Goal: Ask a question

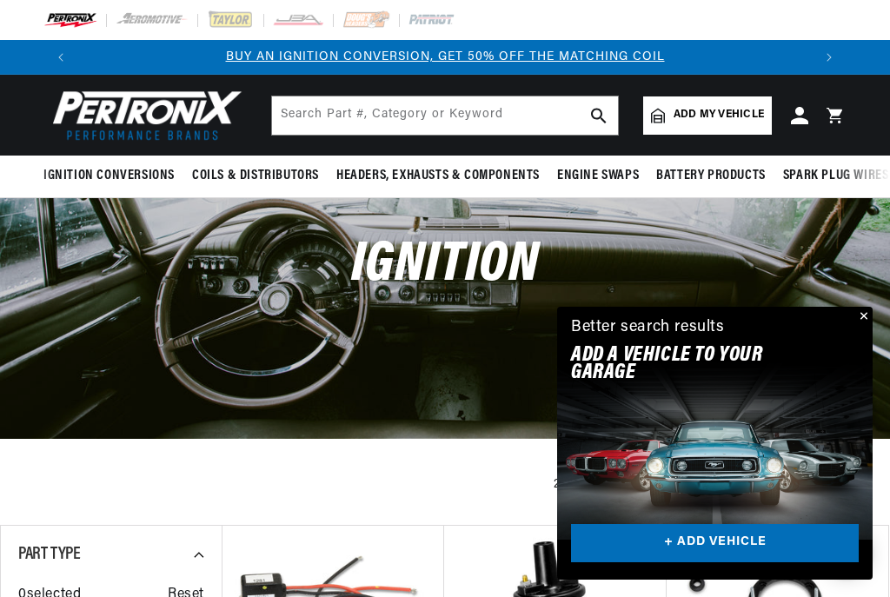
scroll to position [0, 734]
click at [868, 316] on button "Close" at bounding box center [862, 317] width 21 height 21
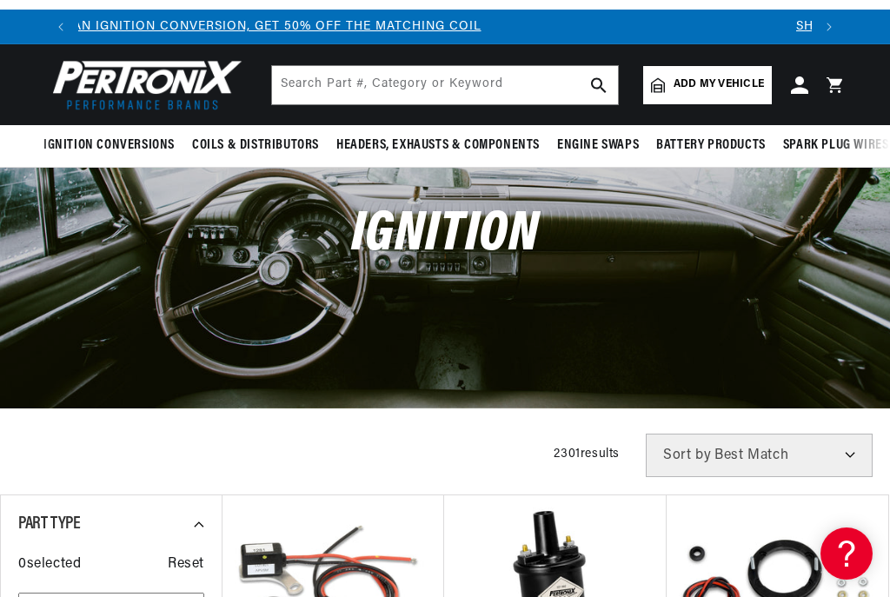
scroll to position [0, 0]
click at [805, 91] on icon at bounding box center [799, 84] width 17 height 17
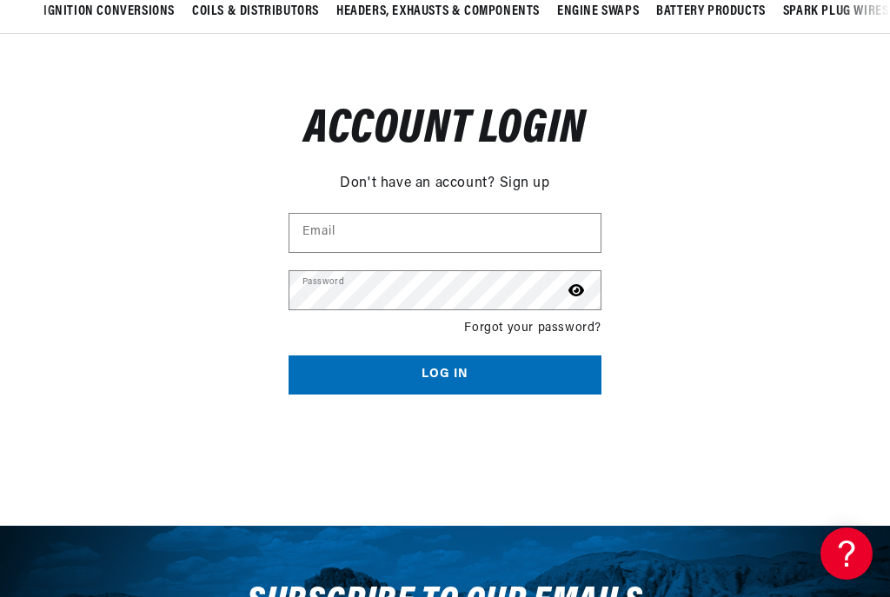
scroll to position [0, 734]
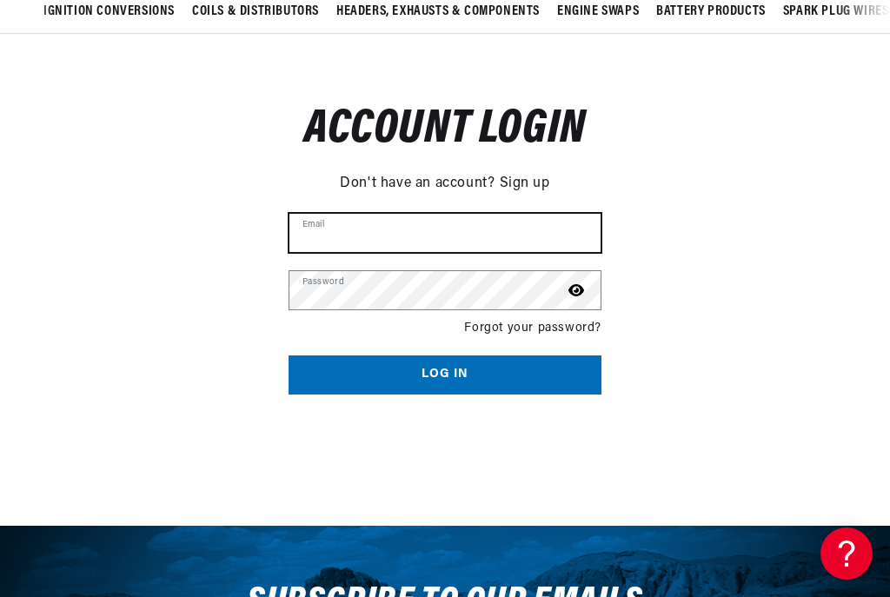
click at [477, 227] on input "Email" at bounding box center [444, 233] width 311 height 38
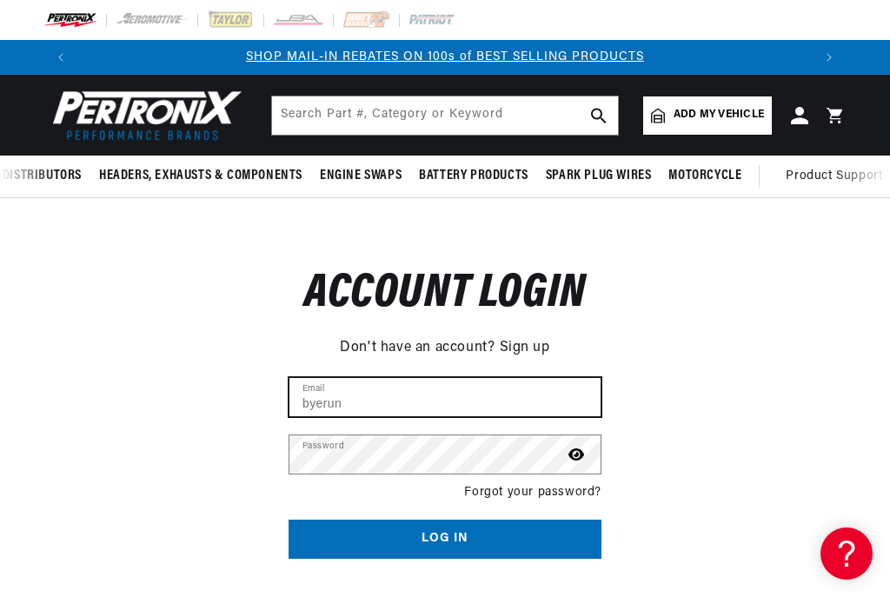
scroll to position [0, 1467]
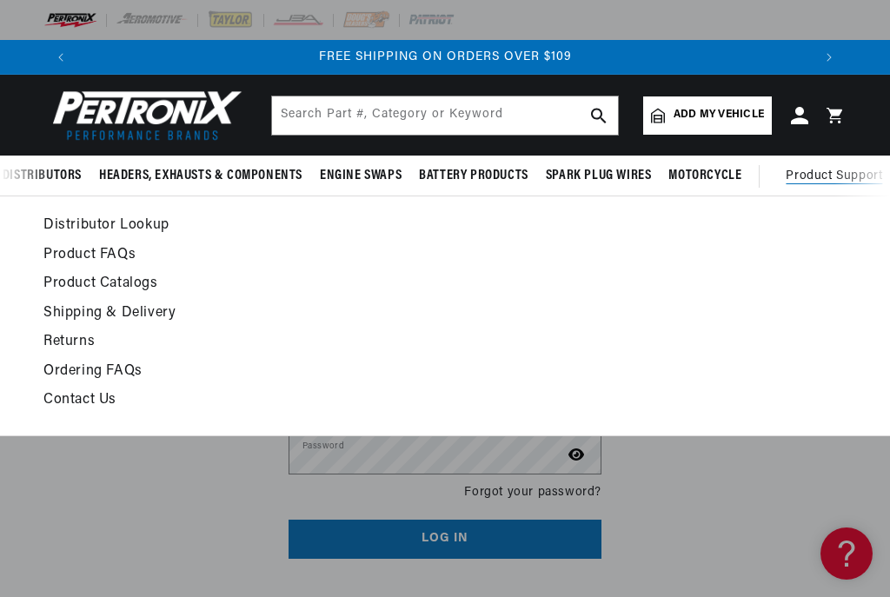
click at [847, 176] on span "Product Support" at bounding box center [834, 176] width 96 height 19
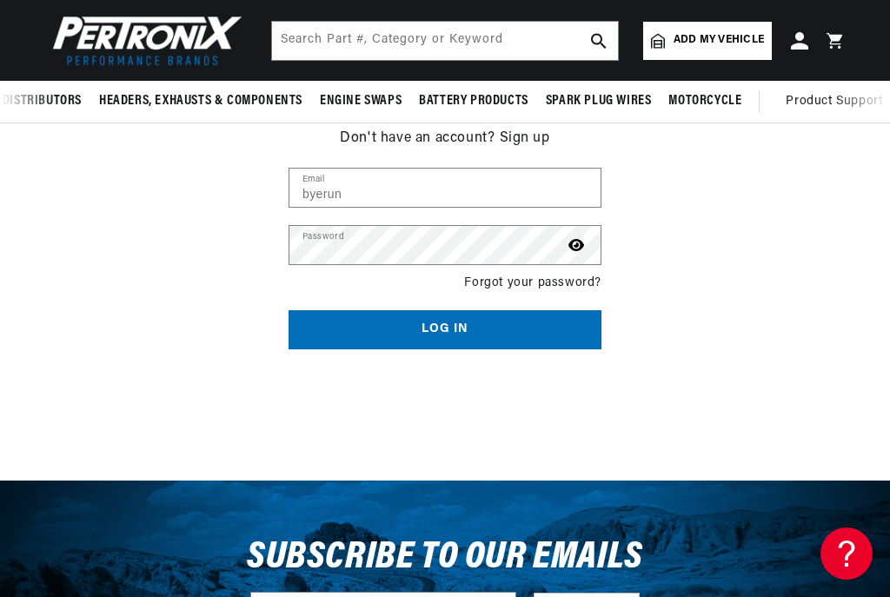
scroll to position [176, 0]
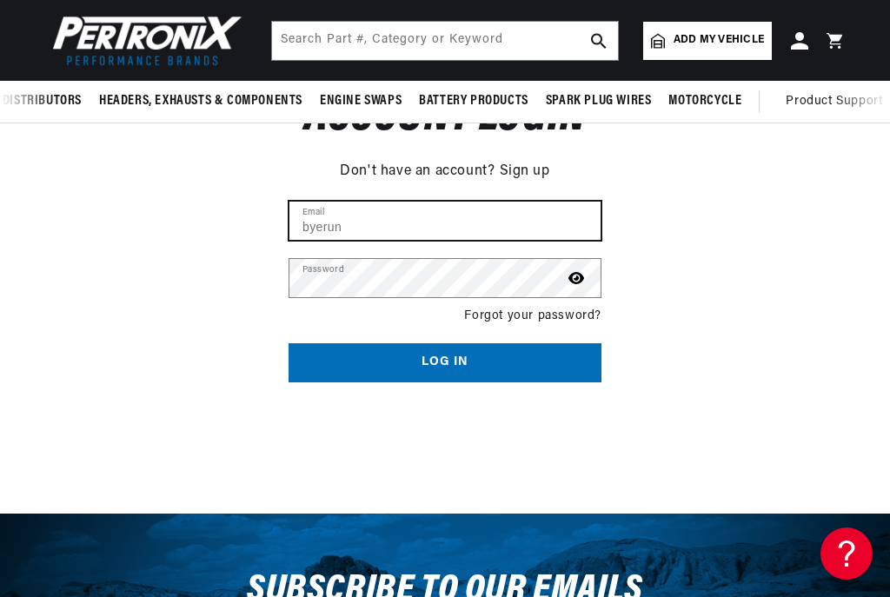
click at [413, 226] on input "byerun" at bounding box center [444, 221] width 311 height 38
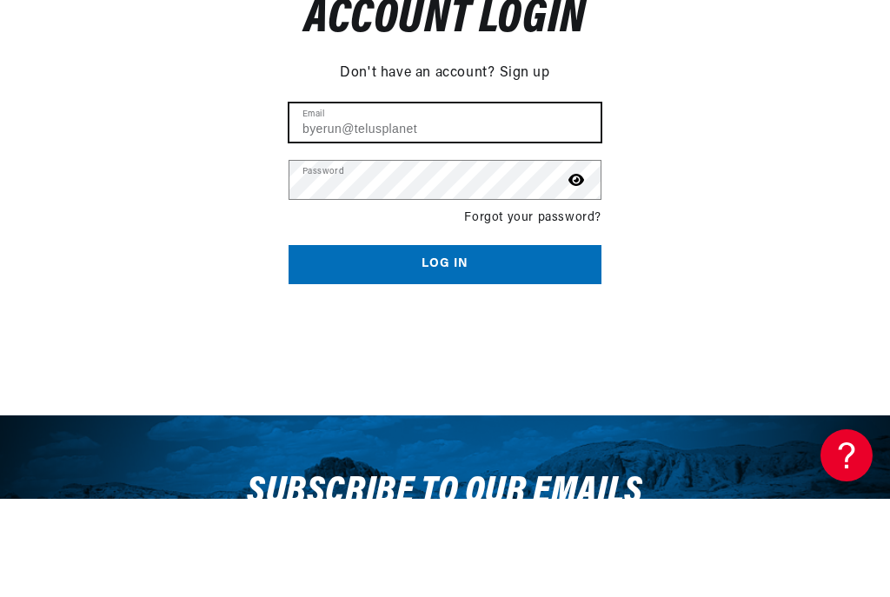
scroll to position [0, 734]
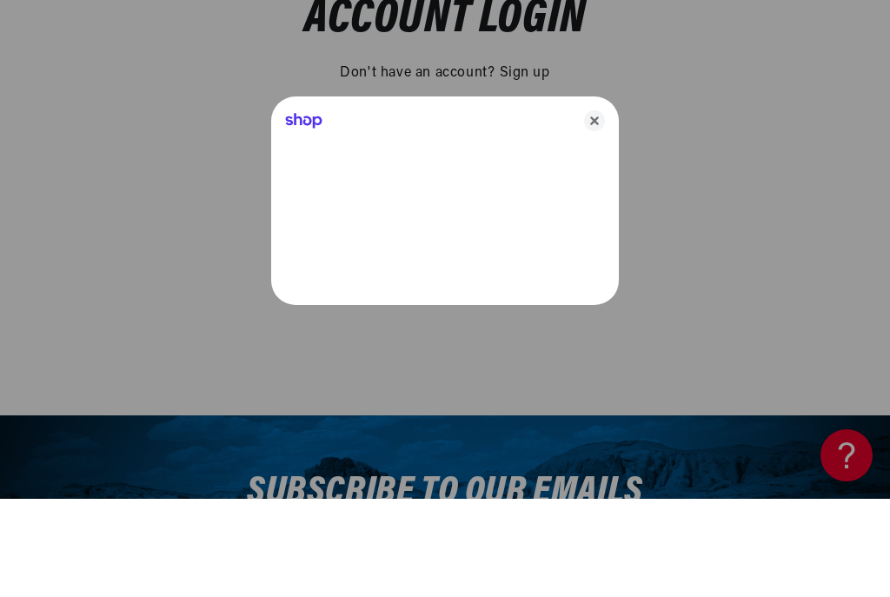
type input "[EMAIL_ADDRESS][DOMAIN_NAME]"
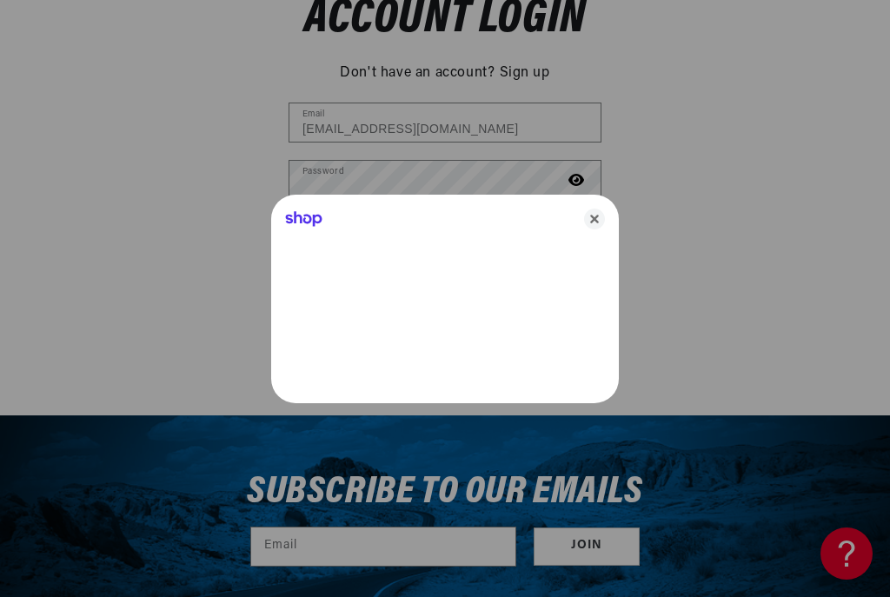
scroll to position [0, 1467]
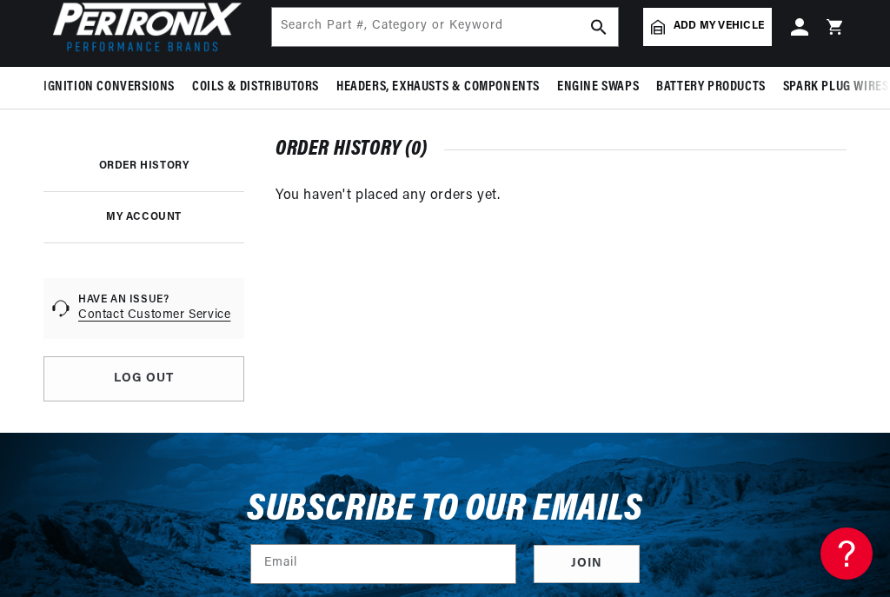
scroll to position [83, 0]
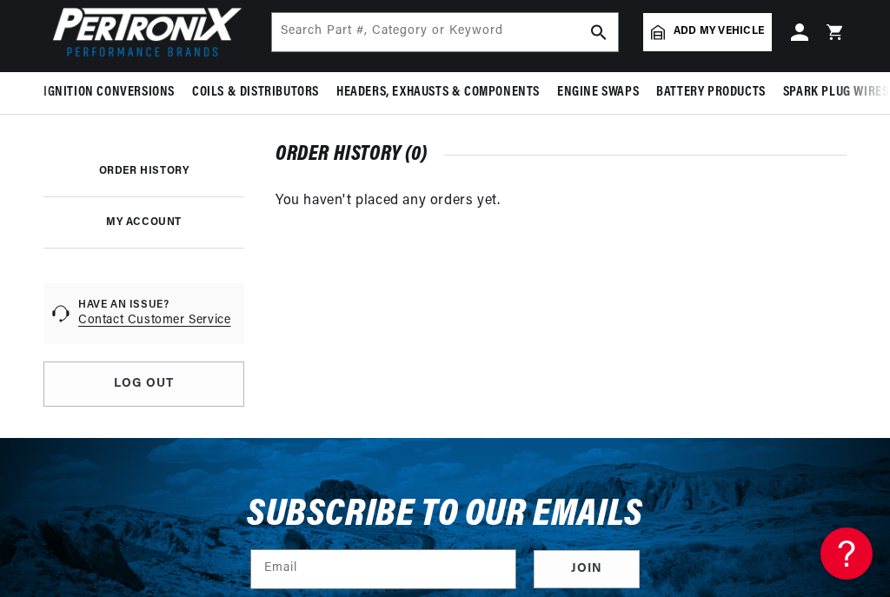
click at [133, 170] on link "ORDER HISTORY" at bounding box center [144, 171] width 90 height 10
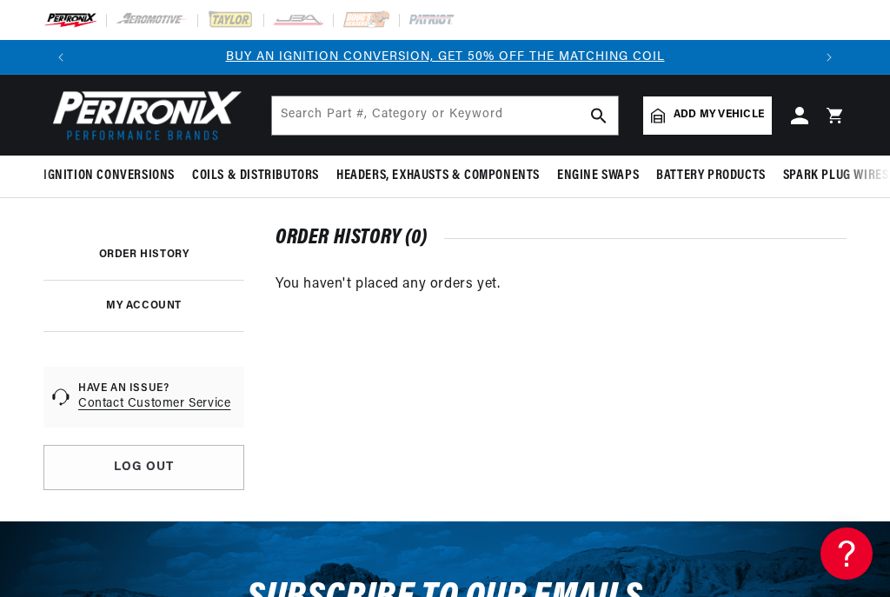
click at [170, 309] on link "MY ACCOUNT" at bounding box center [144, 306] width 76 height 10
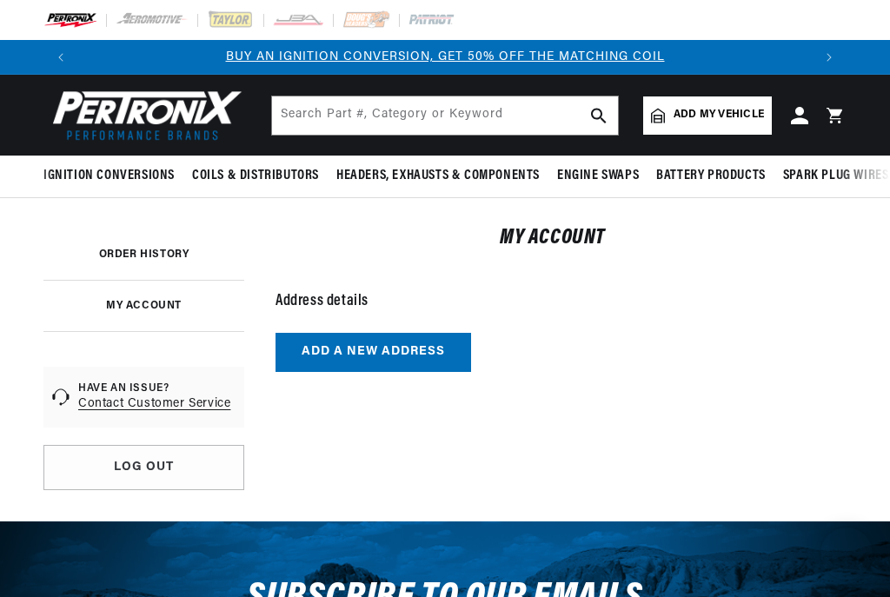
click at [809, 120] on link "Account" at bounding box center [800, 115] width 38 height 19
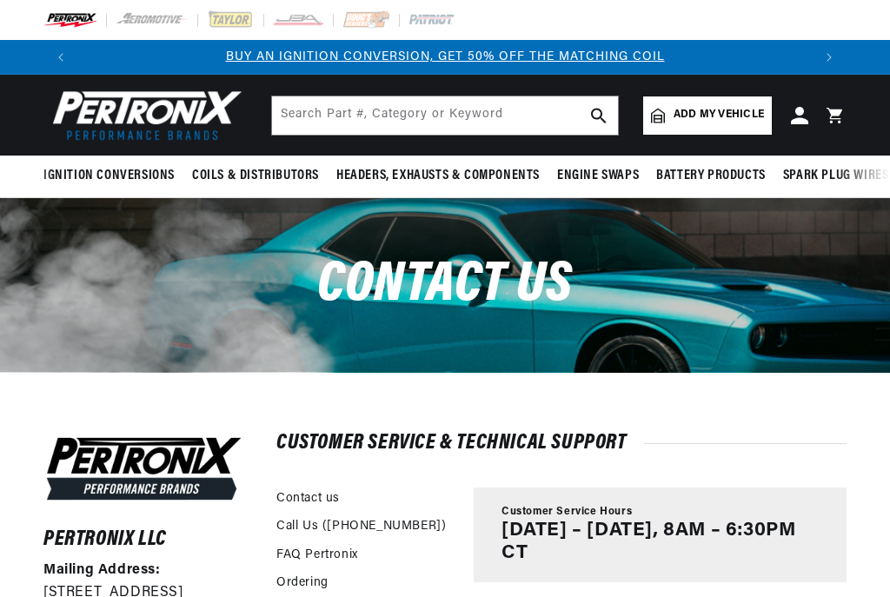
scroll to position [505, 0]
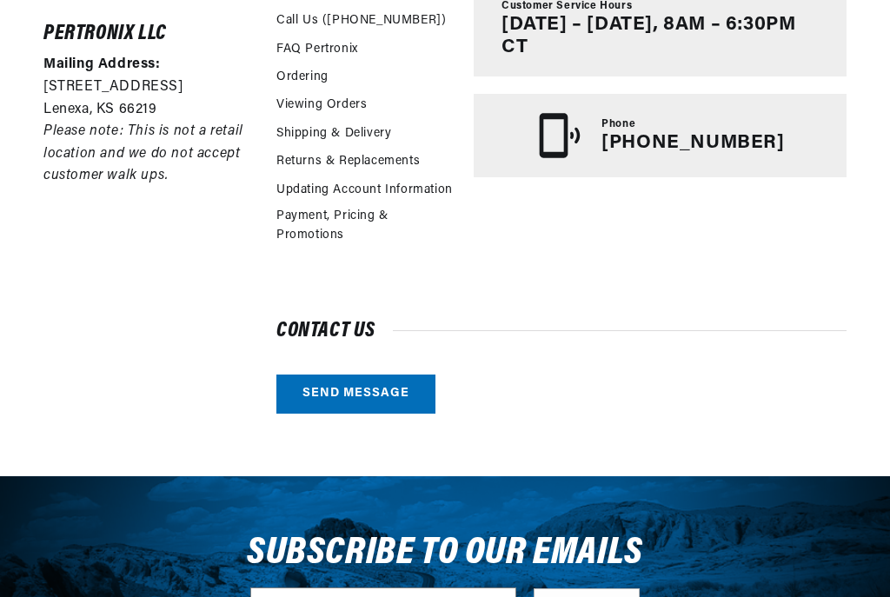
click at [382, 376] on link "Send message" at bounding box center [355, 395] width 159 height 39
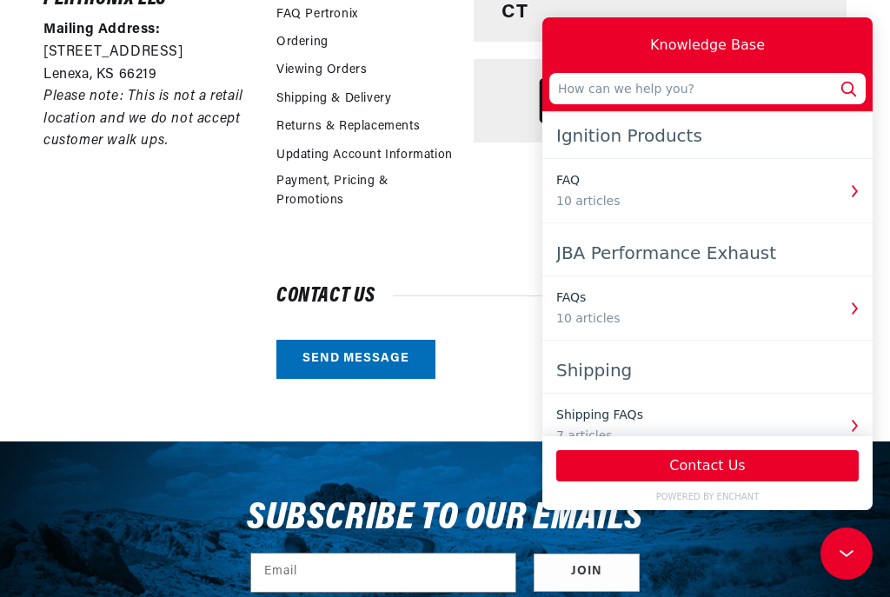
scroll to position [0, 1467]
click at [676, 137] on div "Ignition Products" at bounding box center [707, 135] width 303 height 31
click at [658, 134] on div "Ignition Products" at bounding box center [707, 135] width 303 height 31
click at [655, 136] on div "Ignition Products" at bounding box center [707, 135] width 303 height 31
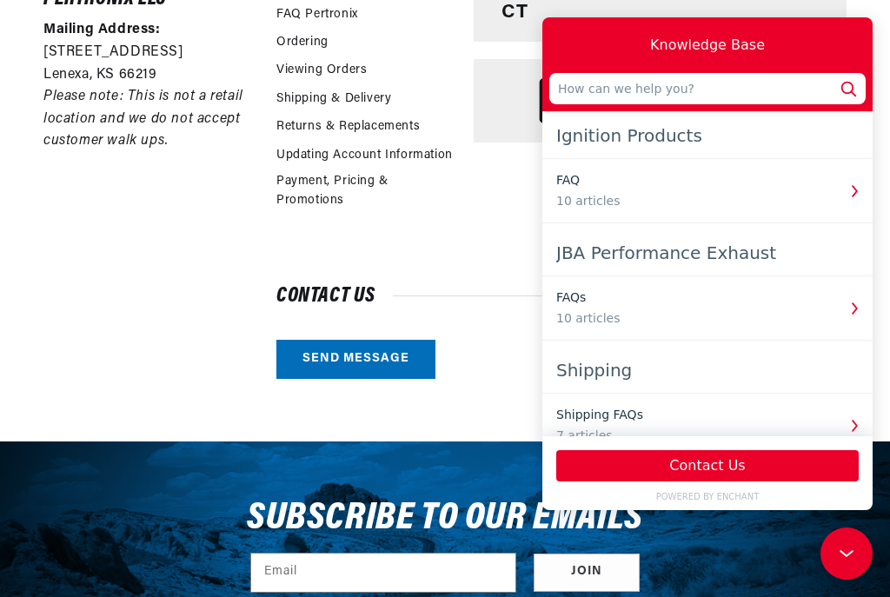
click at [619, 155] on div "Ignition Products FAQ 10 articles" at bounding box center [707, 171] width 330 height 103
click at [703, 90] on input "text" at bounding box center [707, 88] width 316 height 31
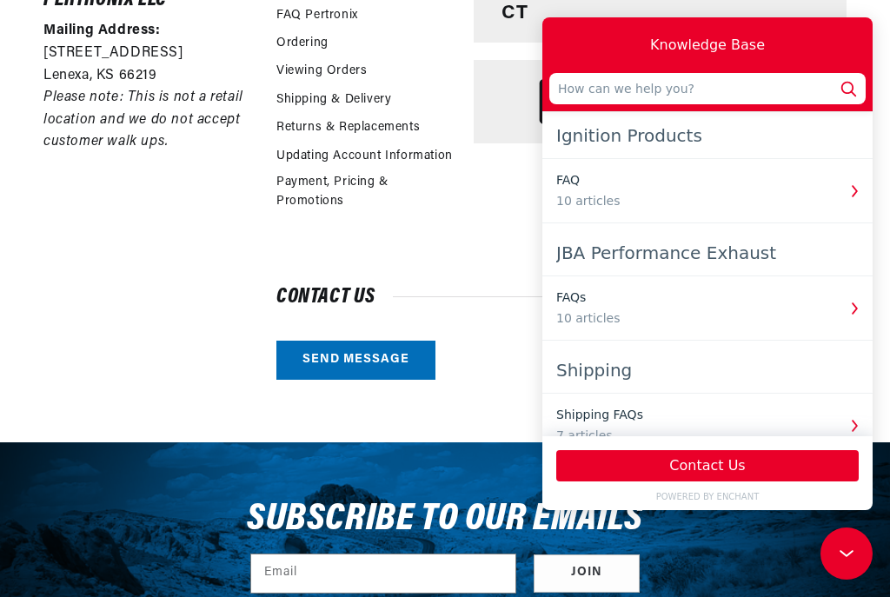
click at [658, 136] on div "Ignition Products" at bounding box center [707, 135] width 303 height 31
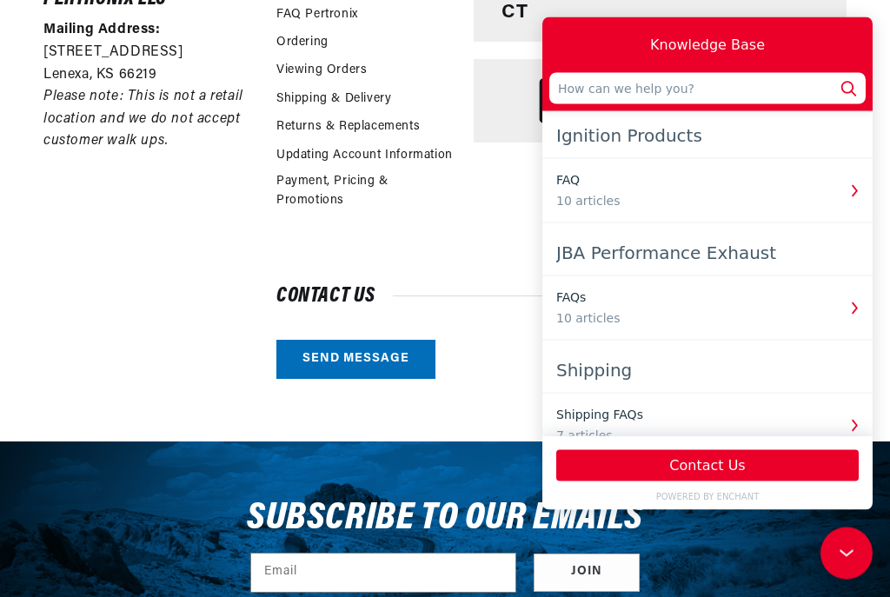
scroll to position [0, 734]
click at [702, 85] on input "text" at bounding box center [707, 87] width 316 height 31
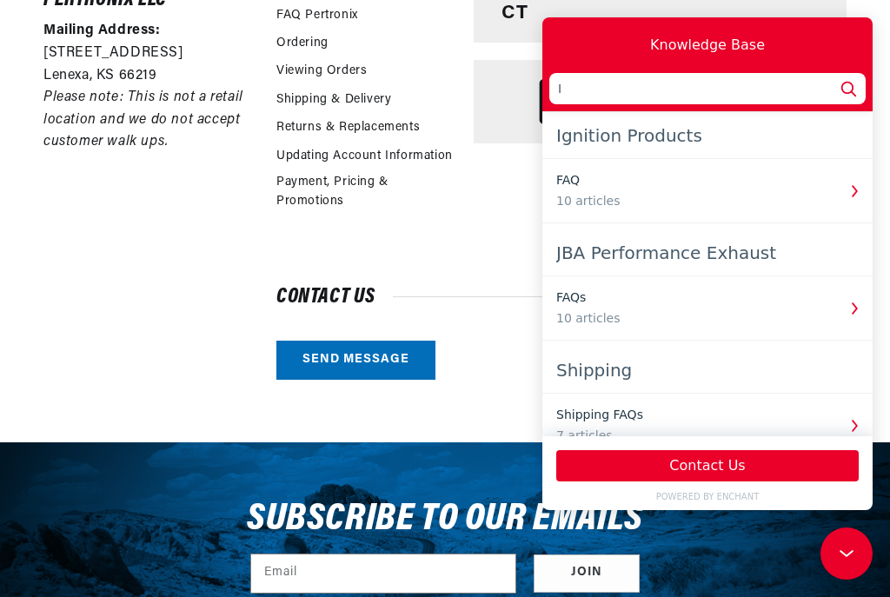
scroll to position [0, 1467]
type input "I"
click at [653, 131] on div "Ignition Products" at bounding box center [707, 135] width 303 height 31
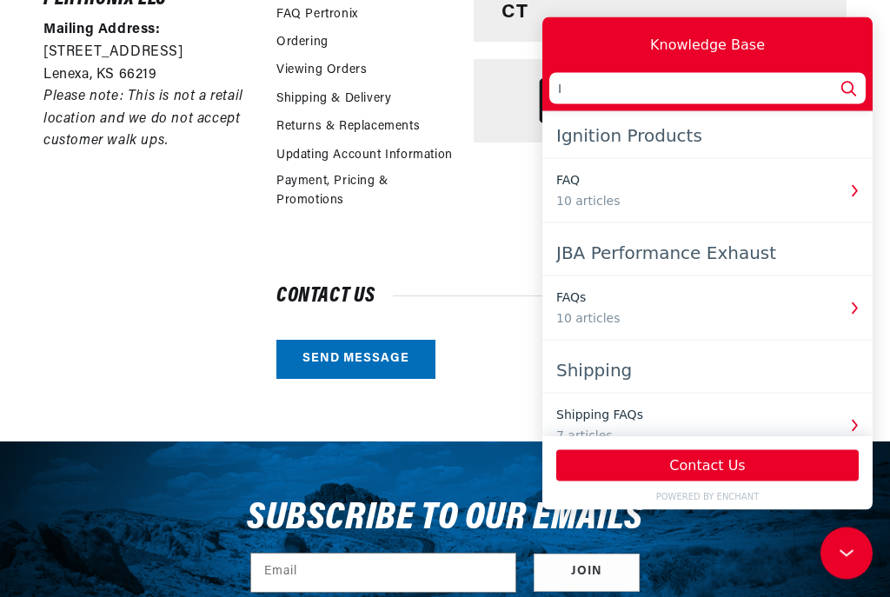
click at [645, 136] on div "Ignition Products" at bounding box center [707, 134] width 303 height 31
click at [646, 87] on input "I" at bounding box center [707, 87] width 316 height 31
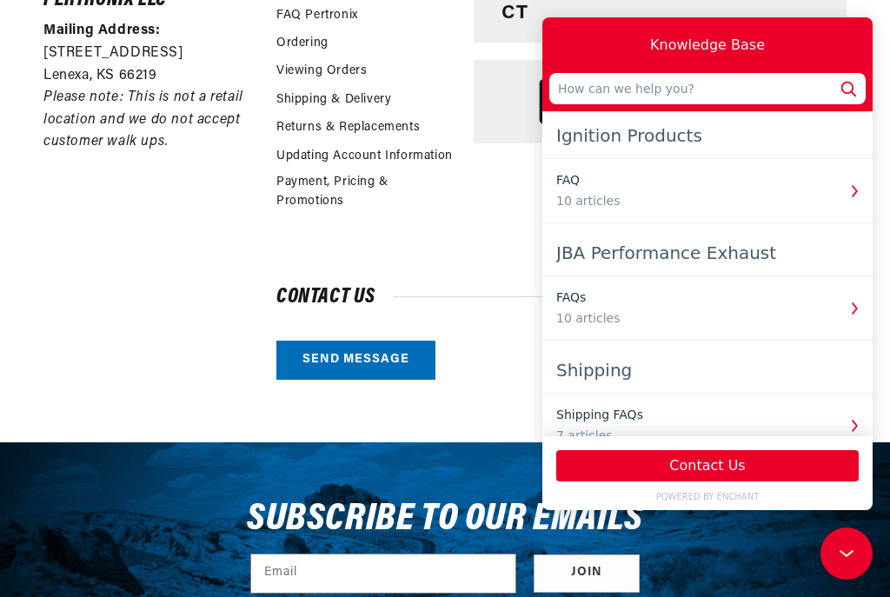
click at [668, 125] on div "Ignition Products" at bounding box center [707, 135] width 303 height 31
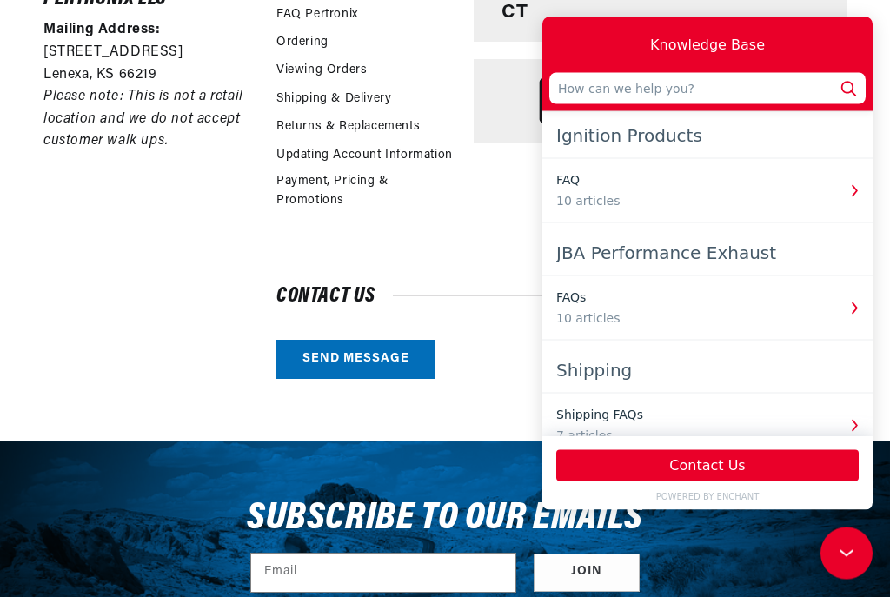
scroll to position [0, 734]
click at [586, 189] on div "FAQ 10 articles" at bounding box center [696, 189] width 280 height 39
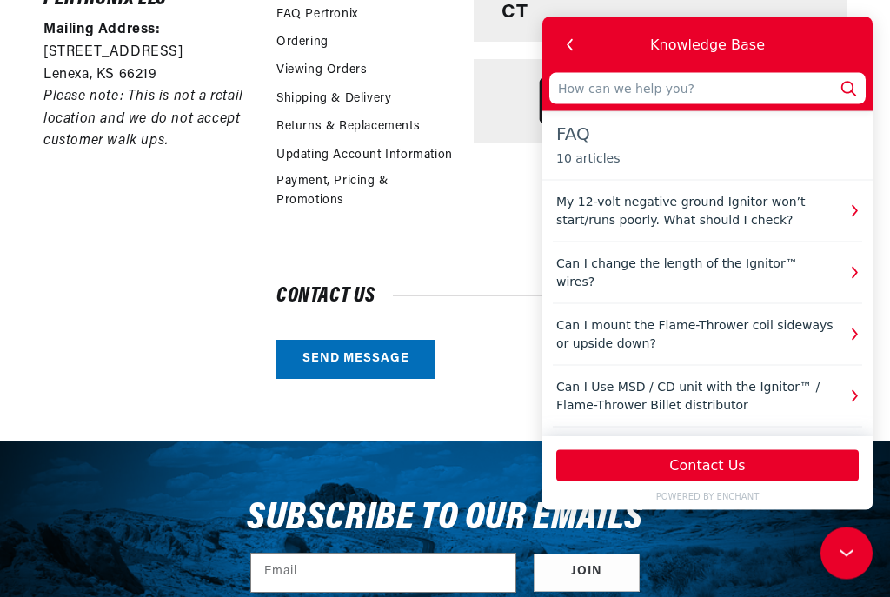
scroll to position [0, 0]
click at [758, 83] on input "text" at bounding box center [707, 87] width 316 height 31
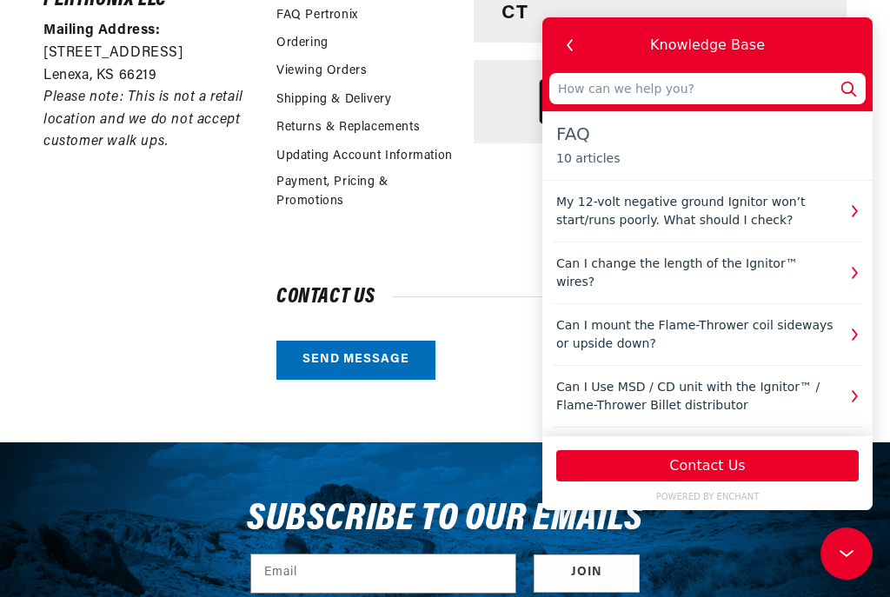
type input "I"
type input "P"
type input "Po"
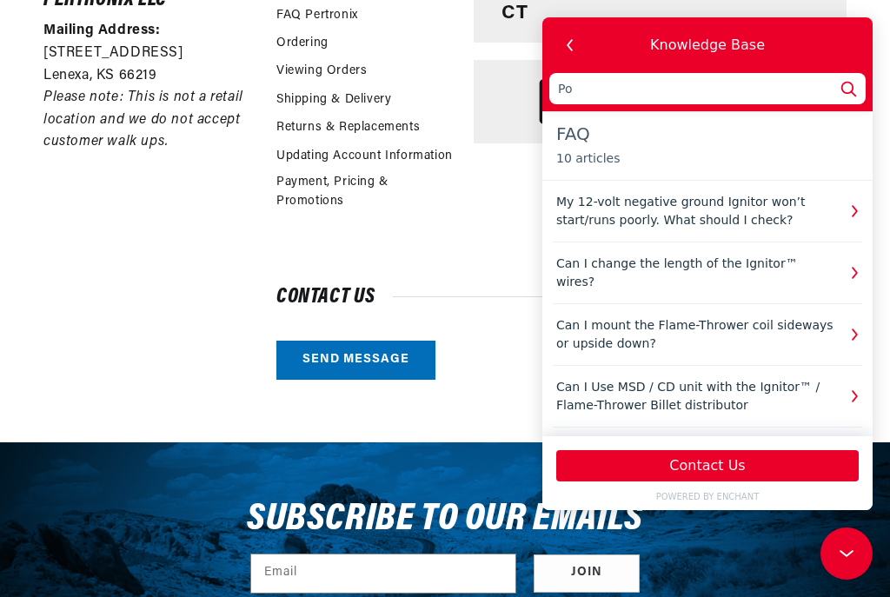
type input "Poi"
type input "Poin"
type input "Points"
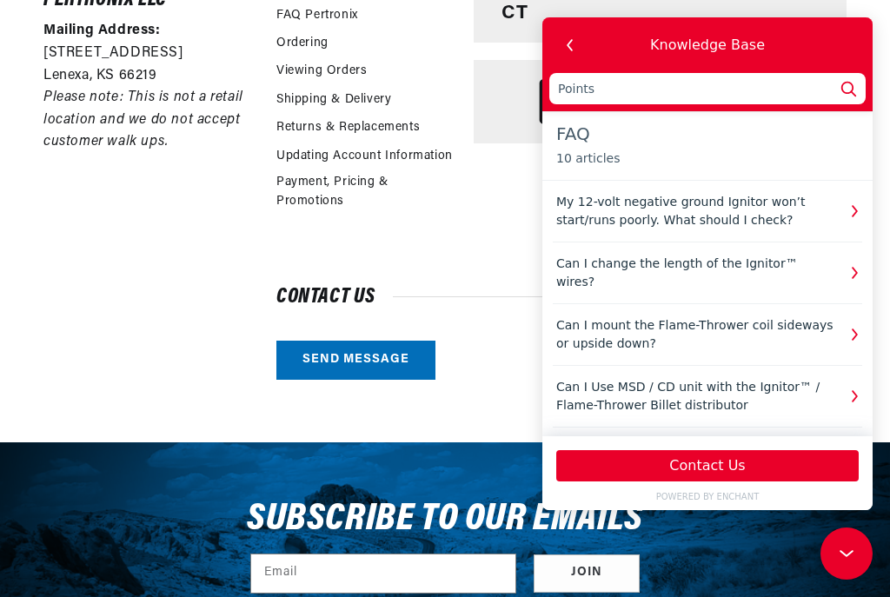
type input "Points"
type input "Points c"
type input "Points co"
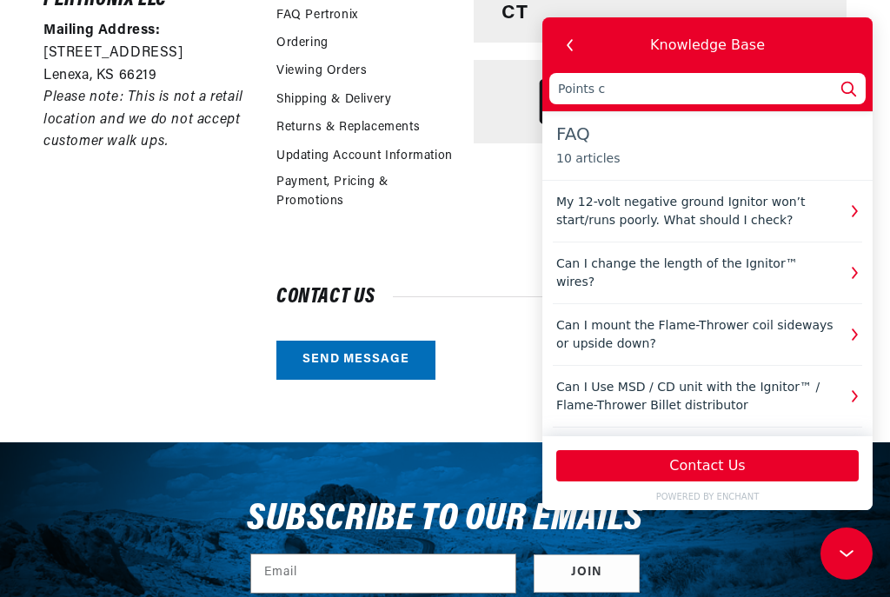
type input "Points co"
type input "Points con"
type input "Points conv"
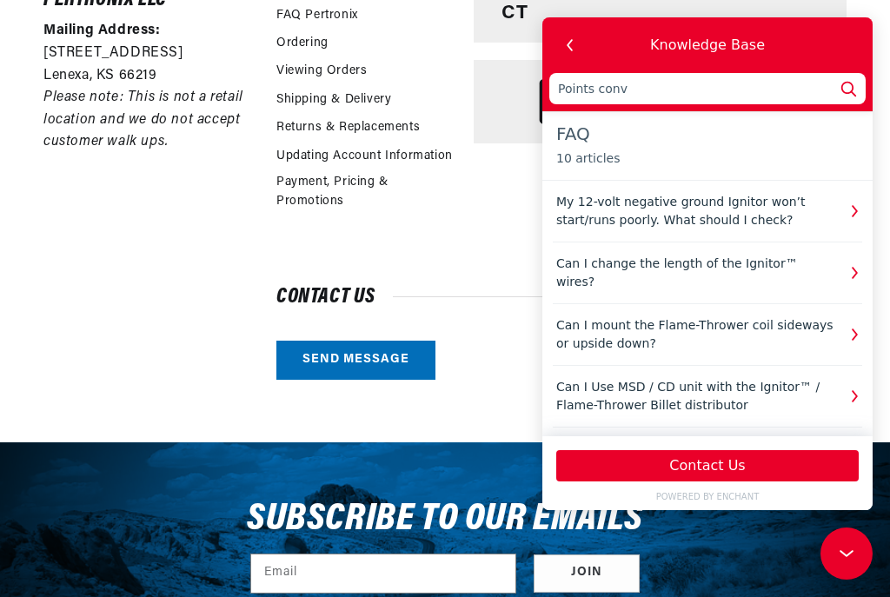
type input "Points conve"
type input "Points conver"
type input "Points convers"
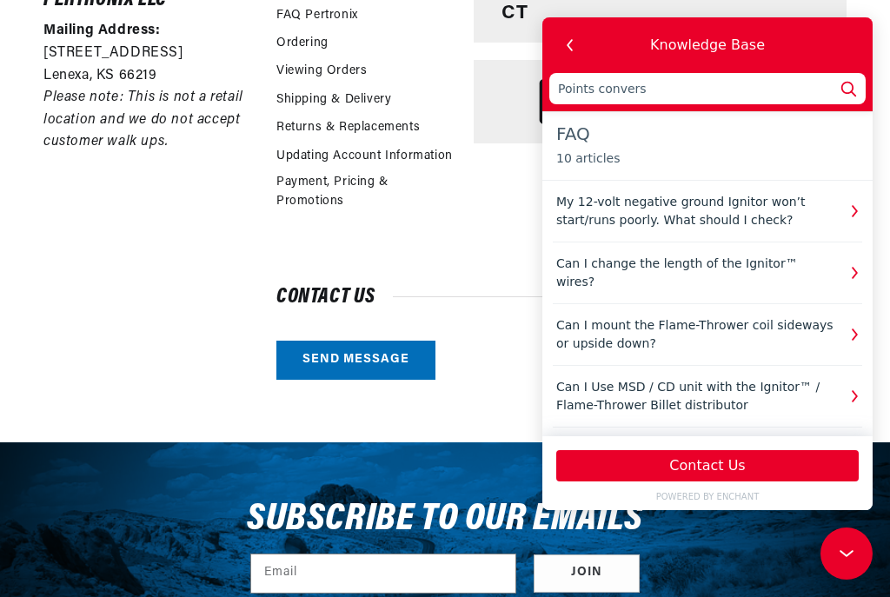
type input "Points conversion"
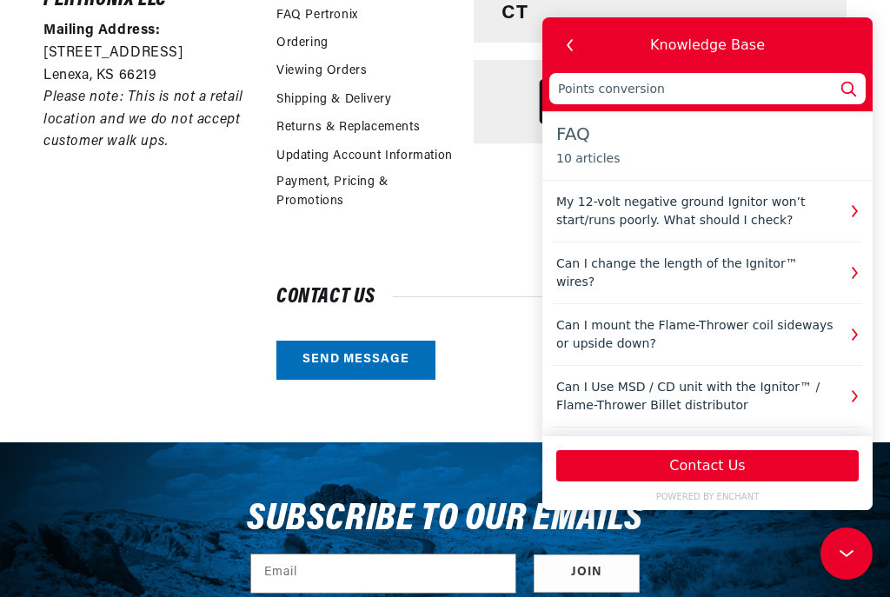
click at [854, 92] on icon at bounding box center [848, 88] width 23 height 23
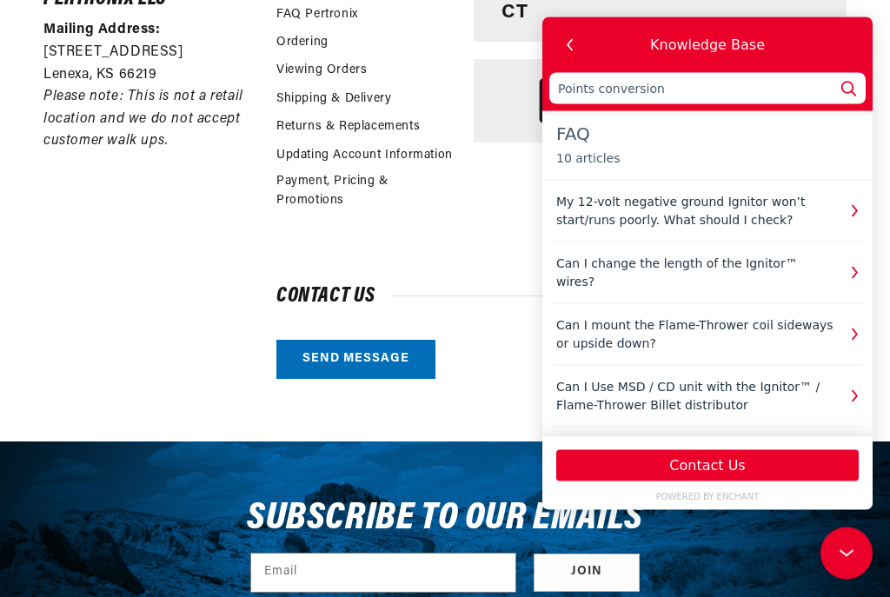
click at [770, 481] on button "Contact Us" at bounding box center [707, 464] width 303 height 31
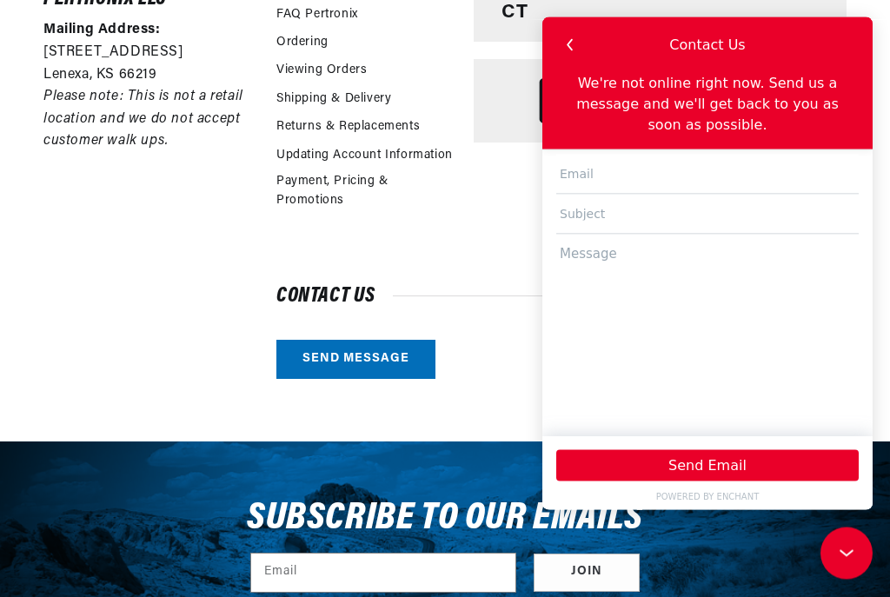
scroll to position [0, 1467]
click at [738, 173] on input "text" at bounding box center [707, 174] width 303 height 40
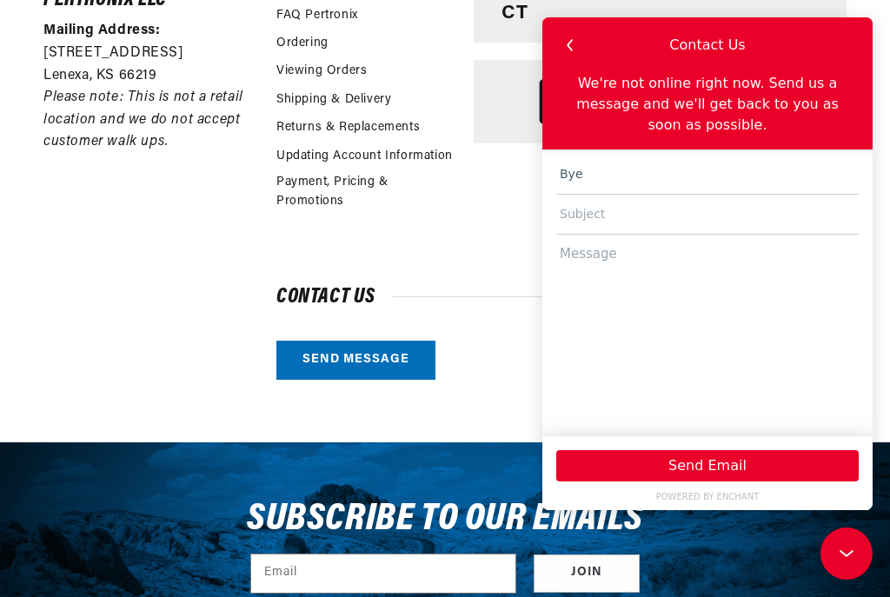
scroll to position [0, 0]
type input "B"
type input "[EMAIL_ADDRESS][DOMAIN_NAME]"
click at [711, 214] on input "text" at bounding box center [707, 215] width 303 height 40
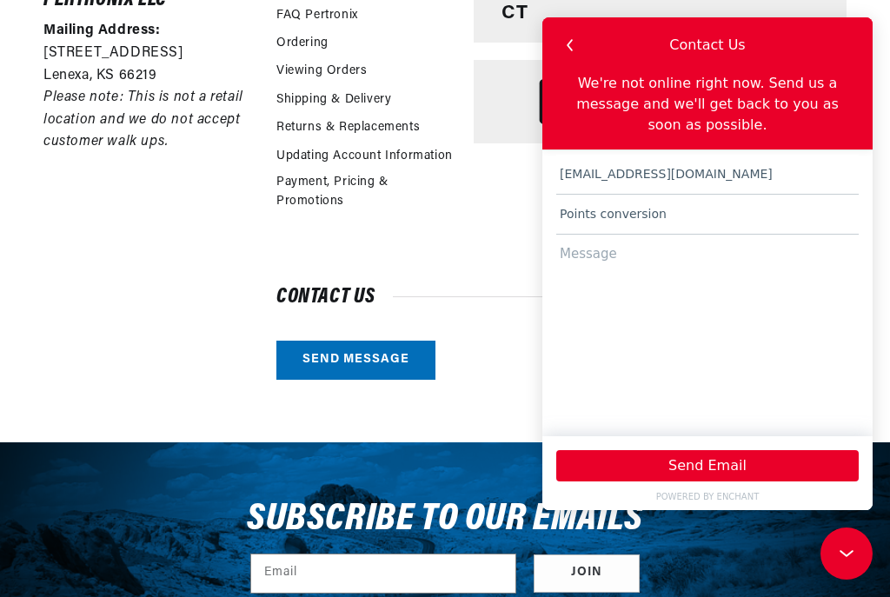
scroll to position [1, 0]
type input "Points conversion"
click at [728, 256] on textarea at bounding box center [707, 327] width 303 height 185
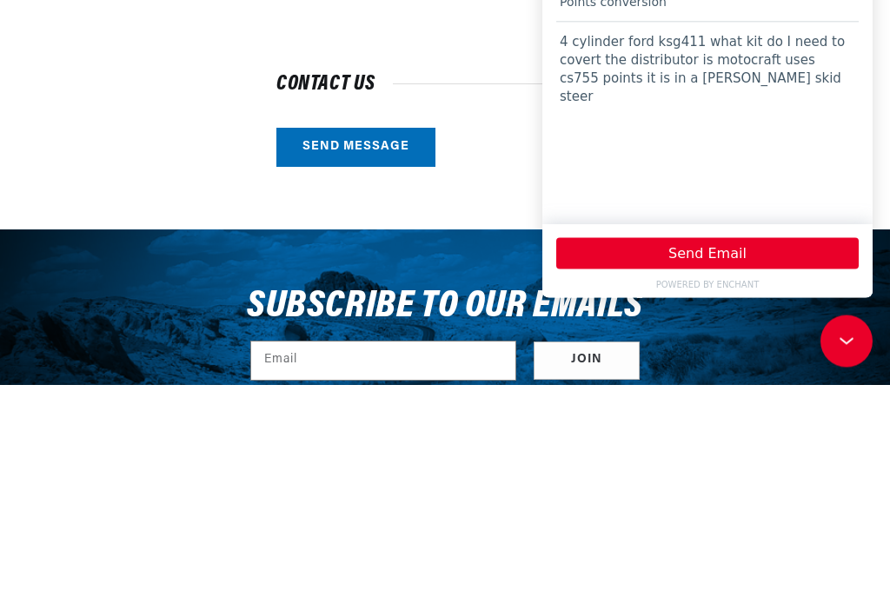
scroll to position [0, 1467]
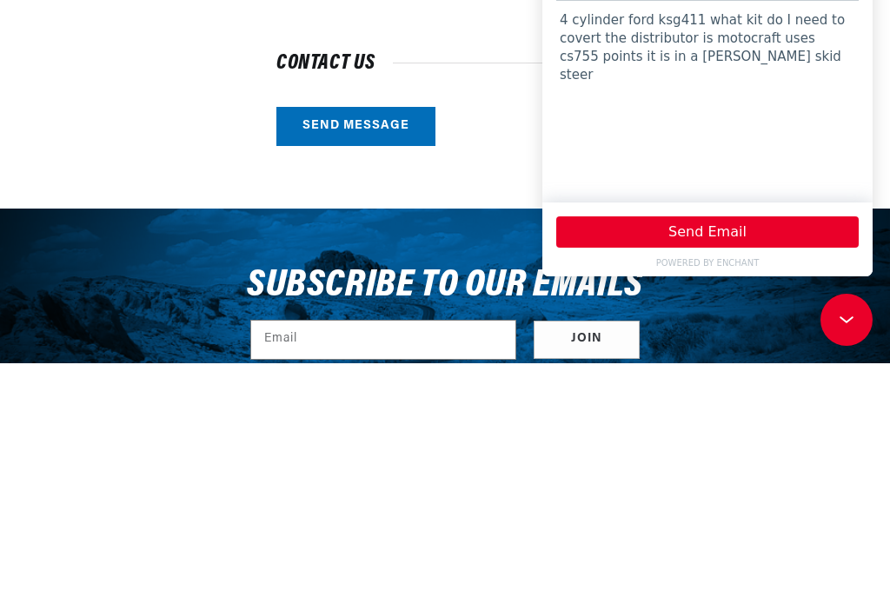
type textarea "4 cylinder ford ksg411 what kit do I need to covert the distributor is motocraf…"
click at [821, 248] on button "Send Email" at bounding box center [707, 231] width 303 height 31
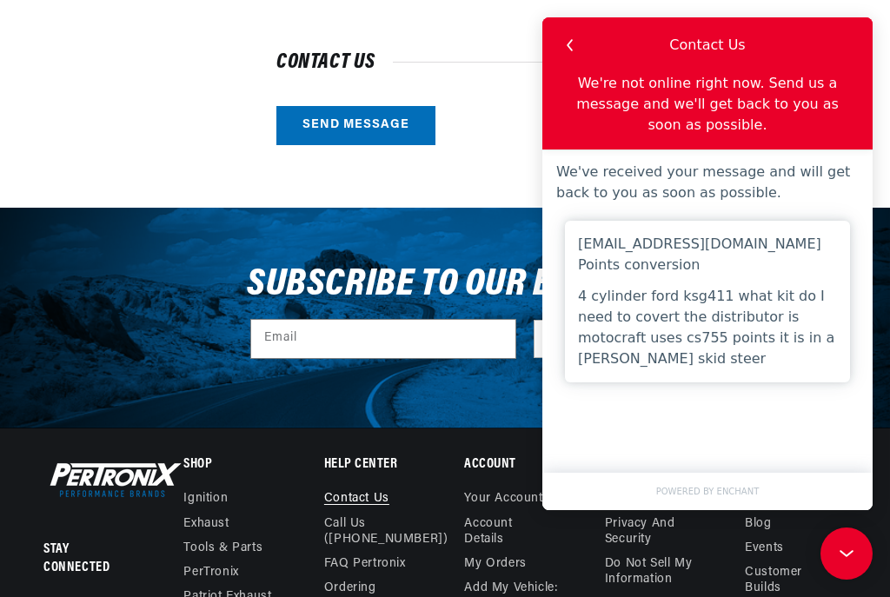
scroll to position [0, 742]
